Goal: Transaction & Acquisition: Obtain resource

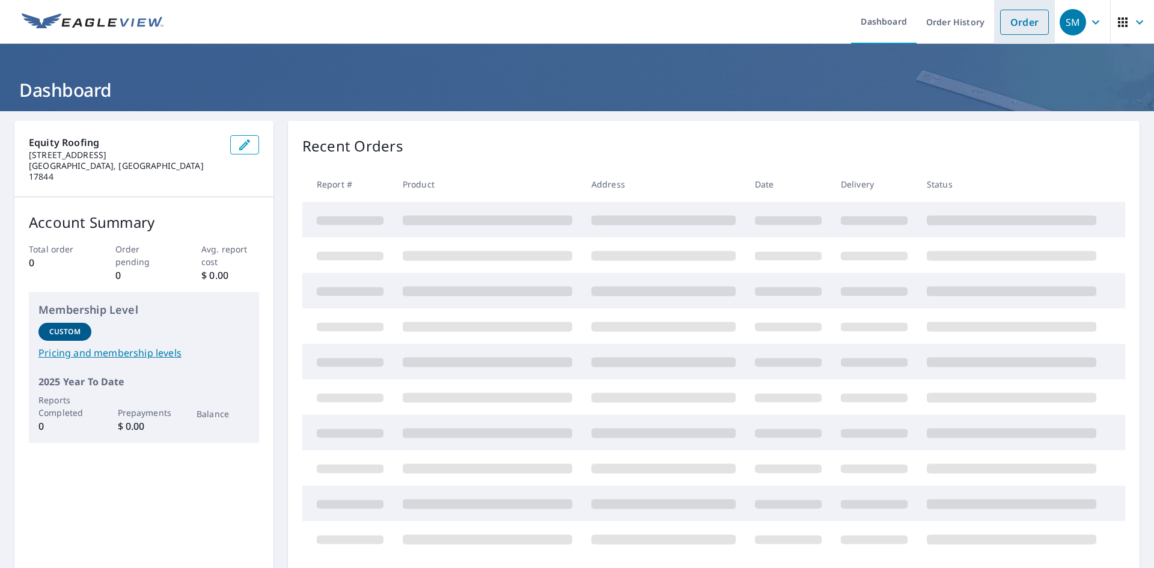
click at [1000, 23] on link "Order" at bounding box center [1024, 22] width 49 height 25
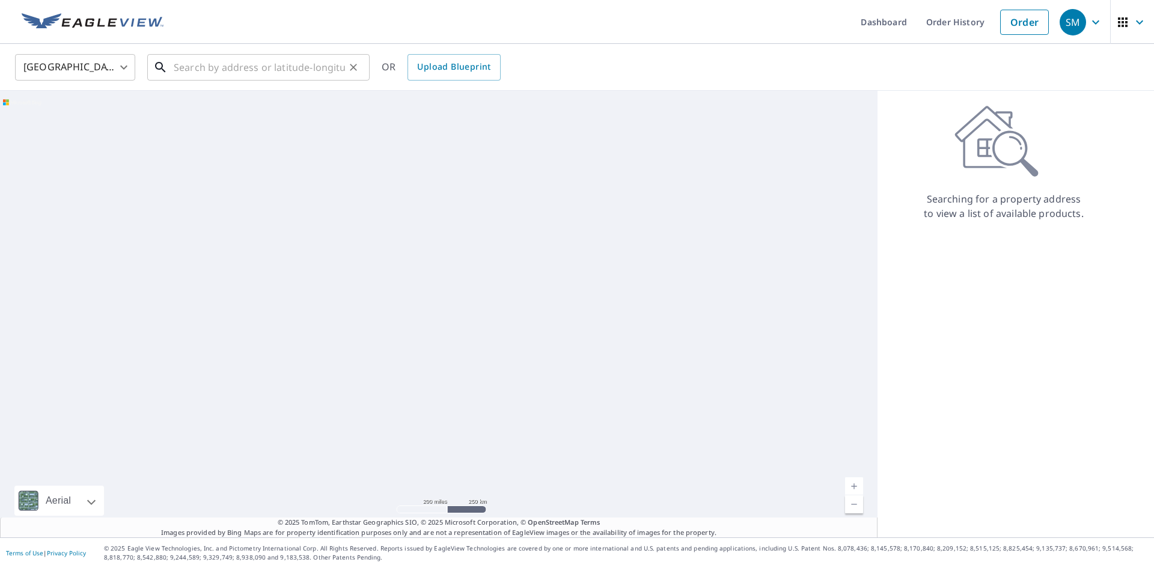
click at [298, 64] on input "text" at bounding box center [259, 67] width 171 height 34
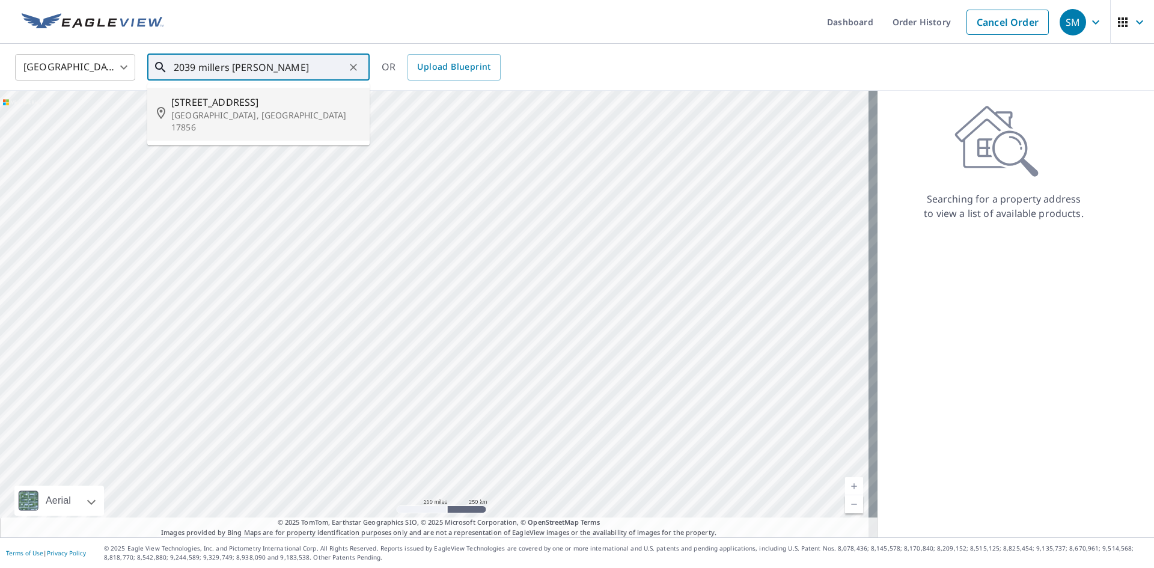
click at [270, 110] on p "[GEOGRAPHIC_DATA], [GEOGRAPHIC_DATA] 17856" at bounding box center [265, 121] width 189 height 24
type input "[STREET_ADDRESS]"
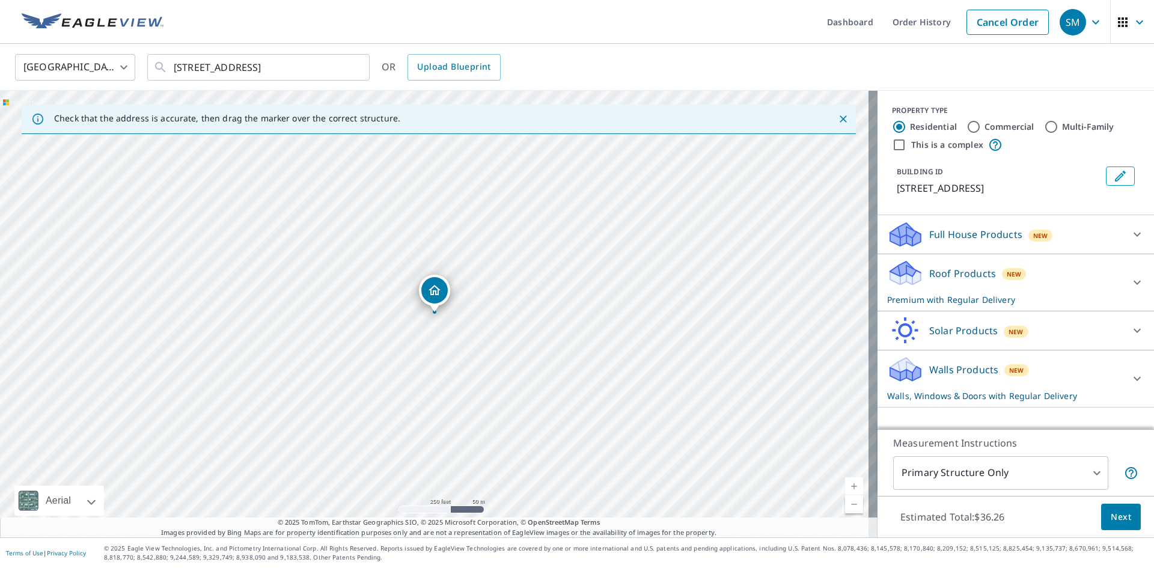
click at [438, 299] on div "Dropped pin, building 1, Residential property, 2039 Millers Bottom Rd New Colum…" at bounding box center [434, 290] width 26 height 26
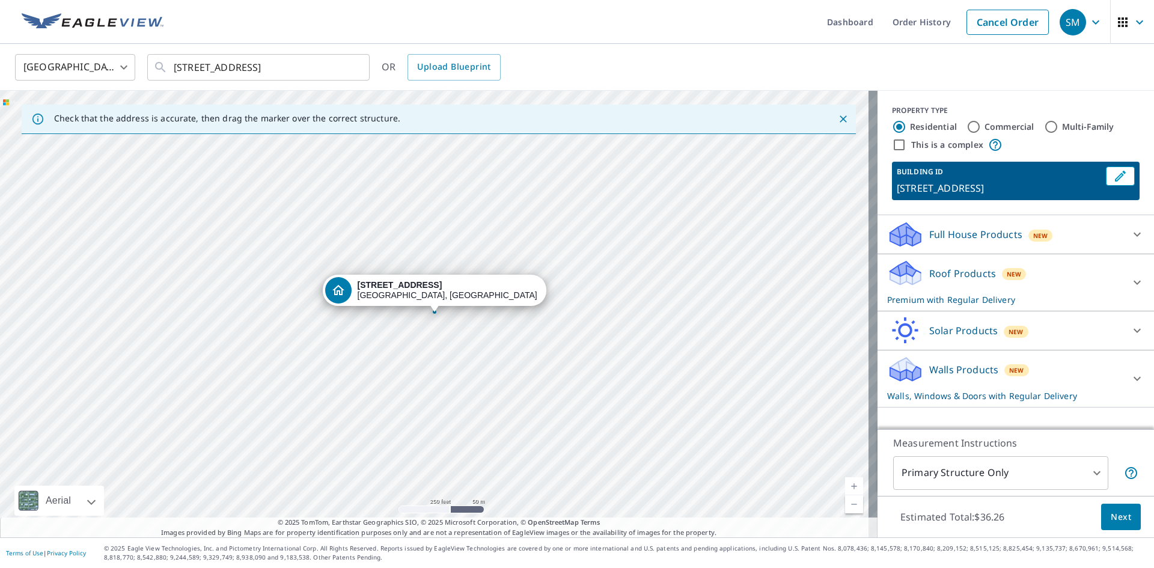
click at [923, 183] on p "[STREET_ADDRESS]" at bounding box center [999, 188] width 204 height 14
click at [649, 218] on div "[STREET_ADDRESS]" at bounding box center [439, 314] width 878 height 447
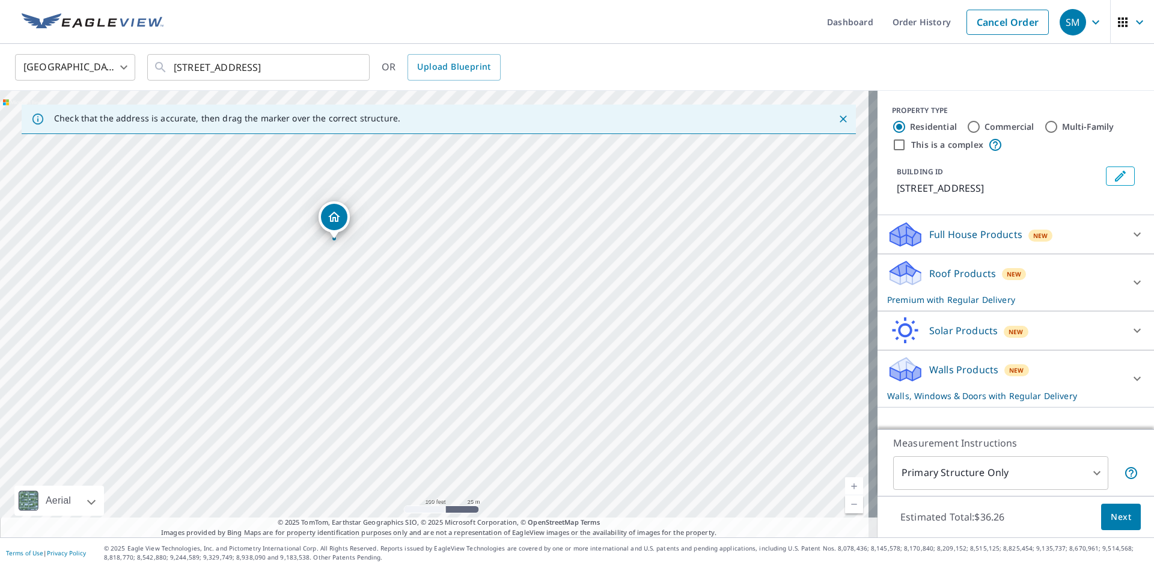
drag, startPoint x: 652, startPoint y: 362, endPoint x: 673, endPoint y: 369, distance: 22.2
click at [671, 370] on div "[STREET_ADDRESS]" at bounding box center [439, 314] width 878 height 447
click at [899, 22] on link "Order History" at bounding box center [922, 22] width 78 height 44
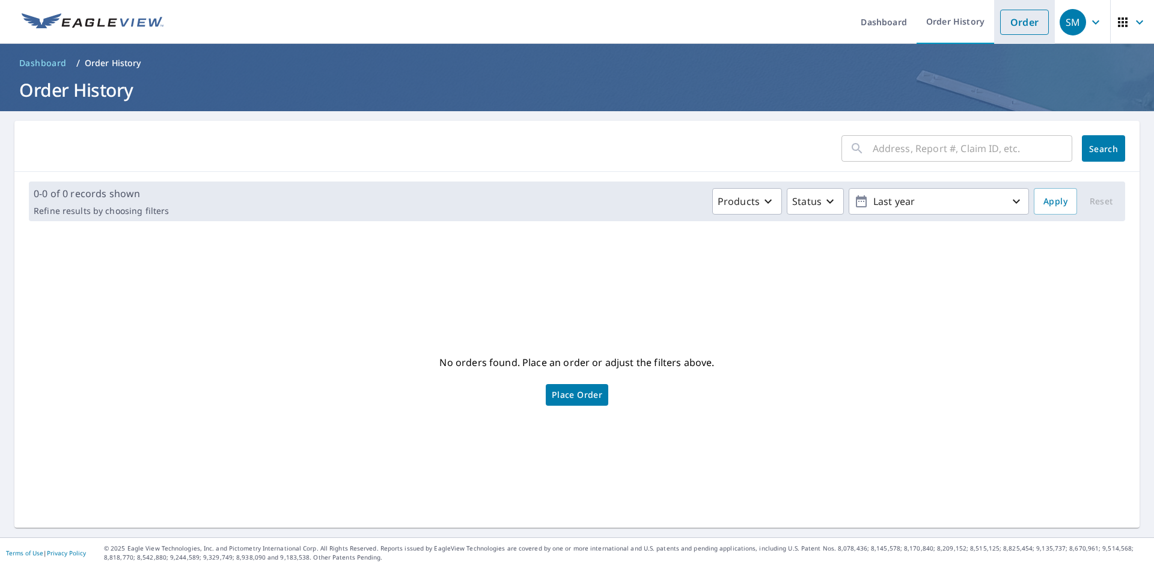
click at [1021, 26] on link "Order" at bounding box center [1024, 22] width 49 height 25
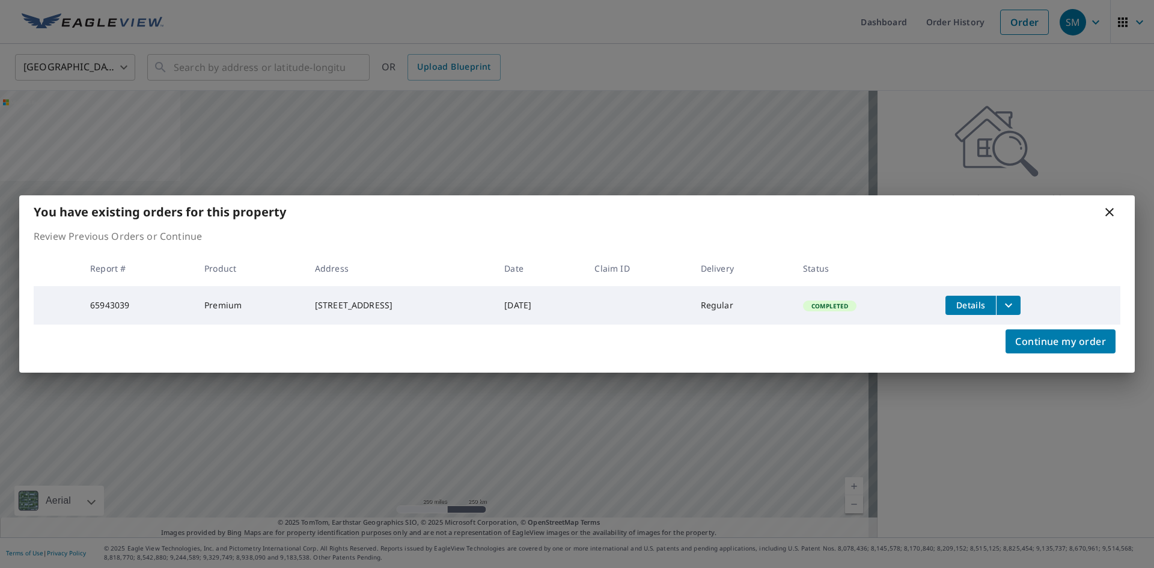
click at [1016, 301] on icon "filesDropdownBtn-65943039" at bounding box center [1008, 305] width 14 height 14
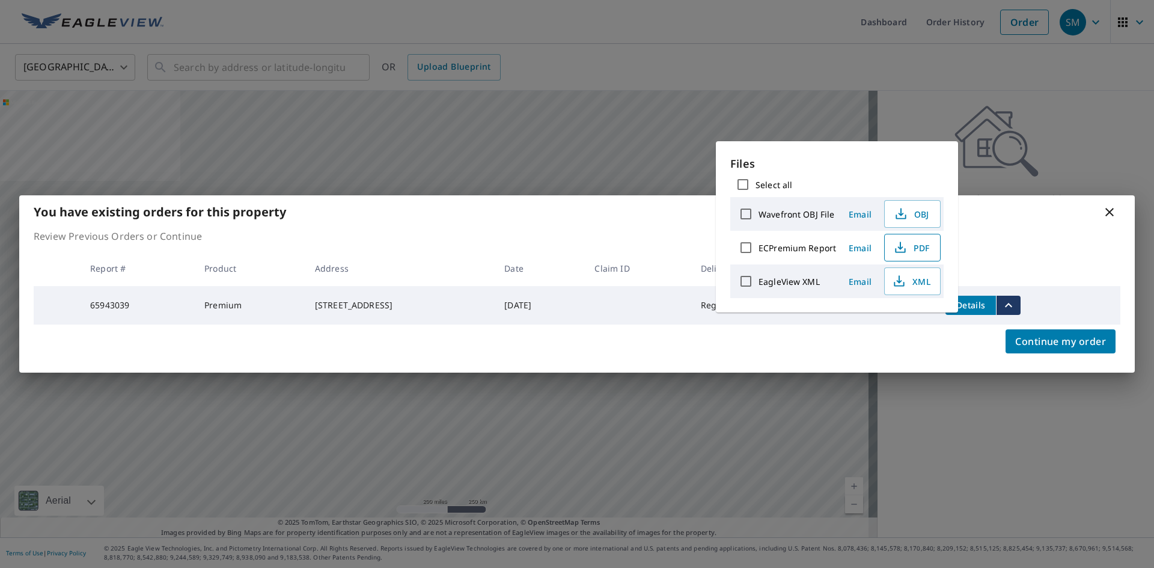
click at [913, 243] on span "PDF" at bounding box center [911, 247] width 38 height 14
click at [1111, 212] on icon at bounding box center [1109, 212] width 8 height 8
